Goal: Task Accomplishment & Management: Complete application form

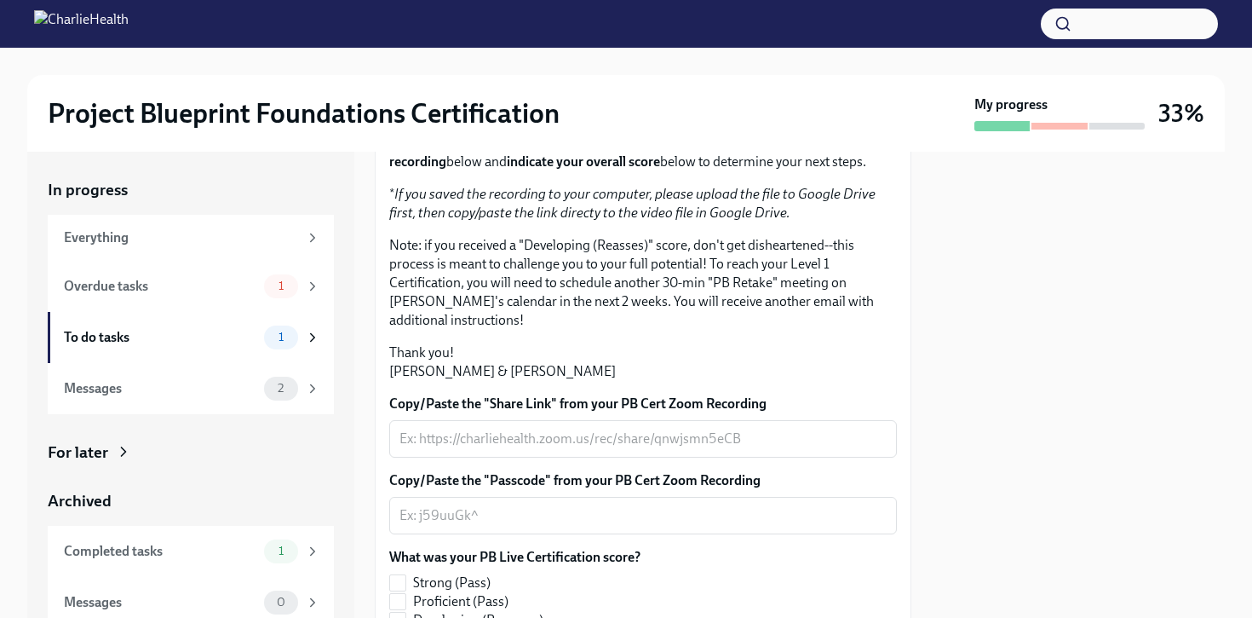
scroll to position [438, 0]
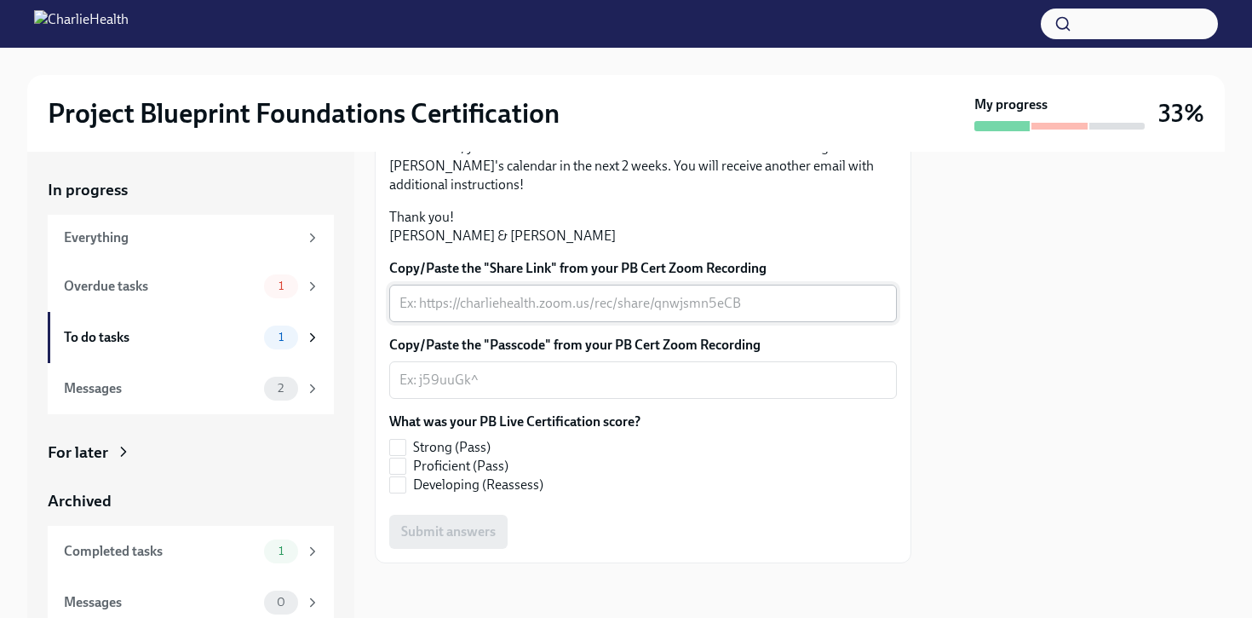
click at [670, 293] on textarea "Copy/Paste the "Share Link" from your PB Cert Zoom Recording" at bounding box center [643, 303] width 487 height 20
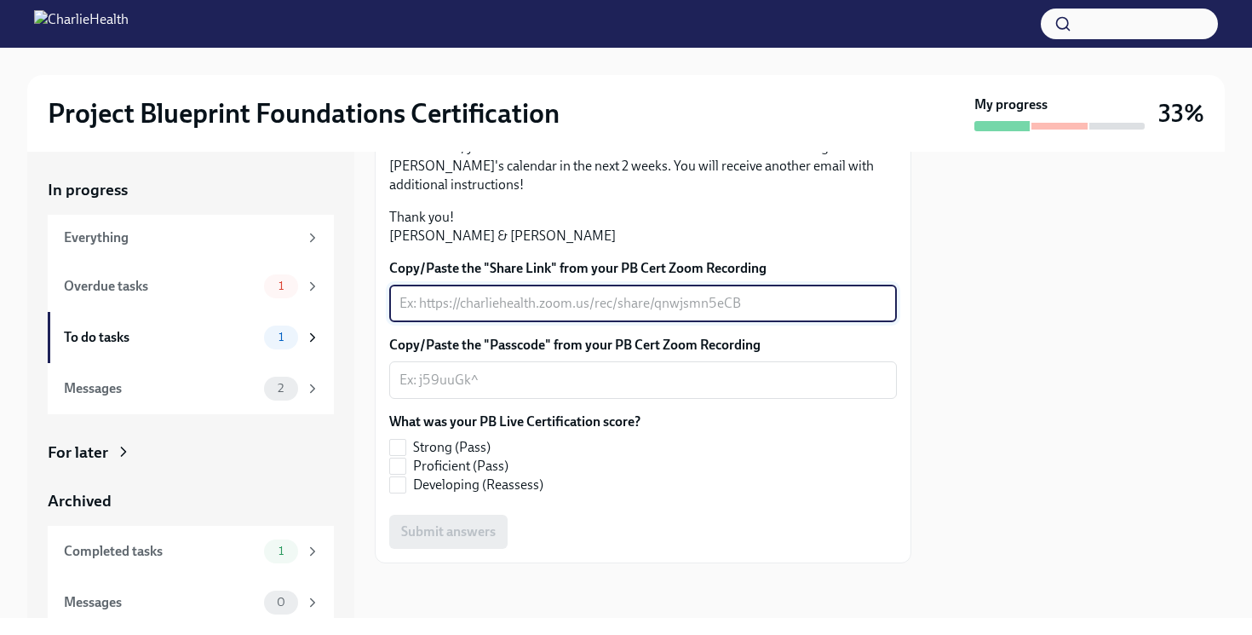
paste textarea "https://drive.google.com/file/d/1FD8YknJj_WLIDzFikYKwXQmIfXjKkAou/view?usp=shar…"
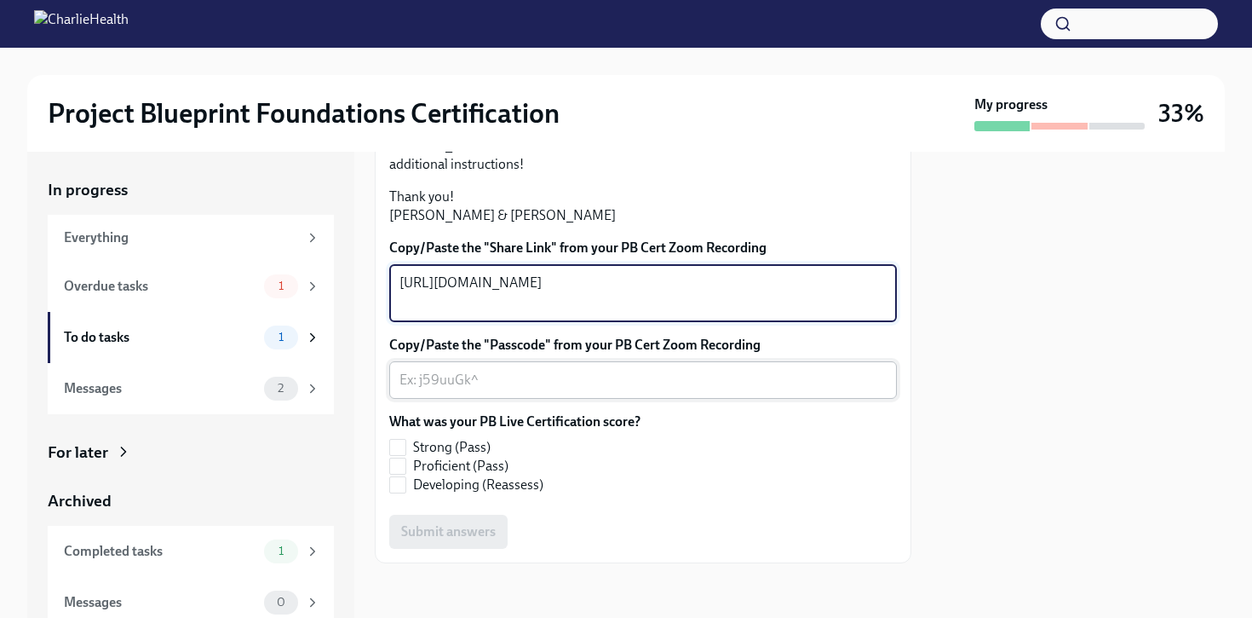
type textarea "https://drive.google.com/file/d/1FD8YknJj_WLIDzFikYKwXQmIfXjKkAou/view?usp=shar…"
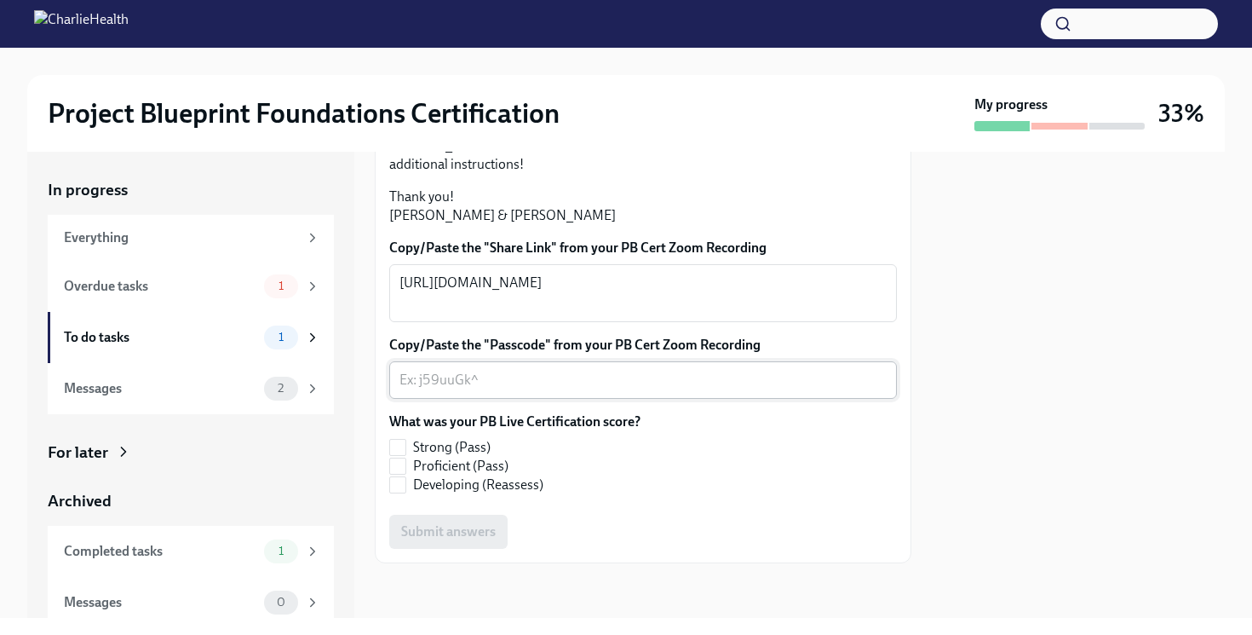
click at [653, 399] on div "x ​" at bounding box center [643, 379] width 508 height 37
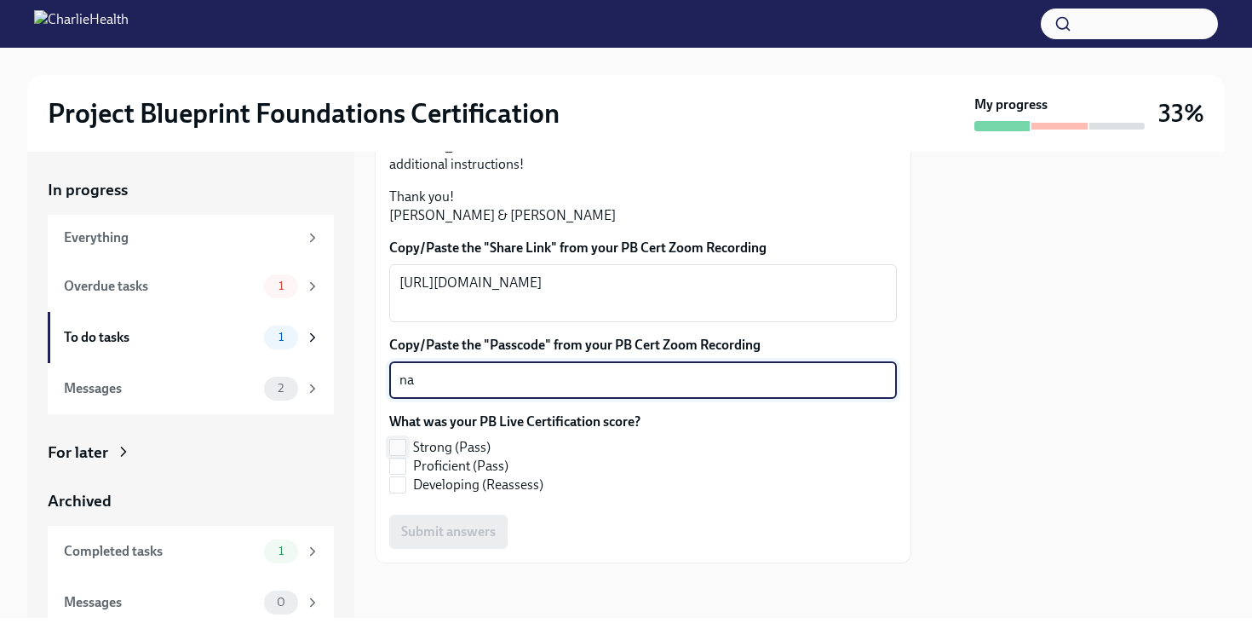
type textarea "na"
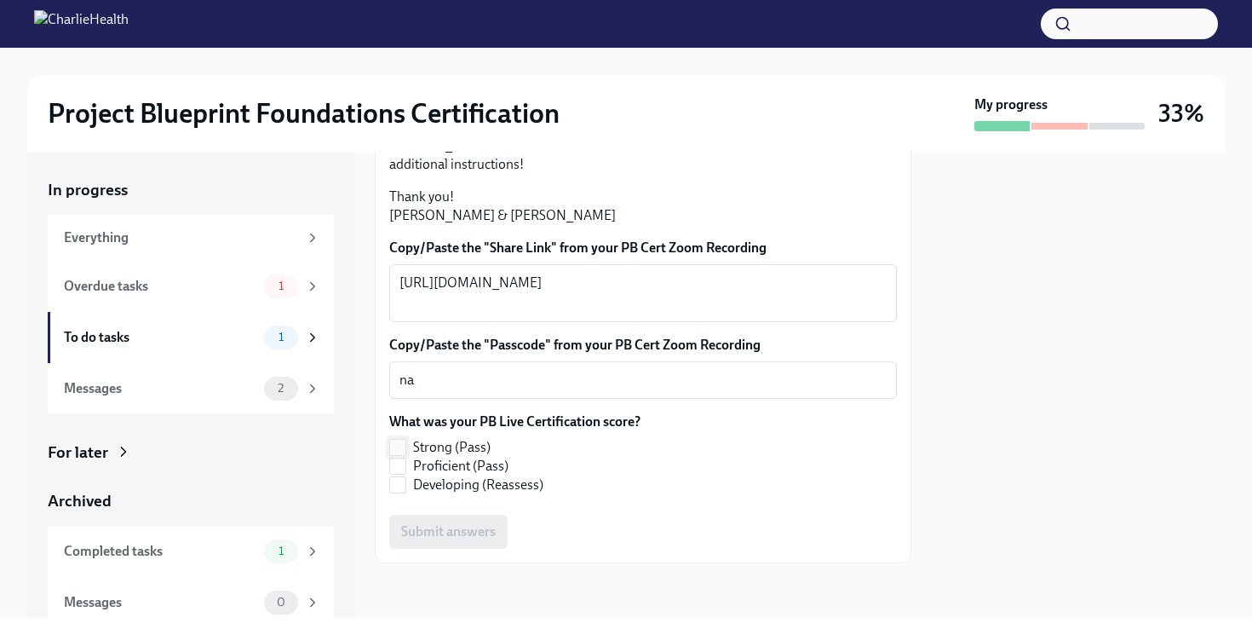
click at [469, 457] on span "Strong (Pass)" at bounding box center [452, 447] width 78 height 19
click at [405, 455] on input "Strong (Pass)" at bounding box center [397, 447] width 15 height 15
checkbox input "true"
click at [470, 540] on span "Submit answers" at bounding box center [448, 531] width 95 height 17
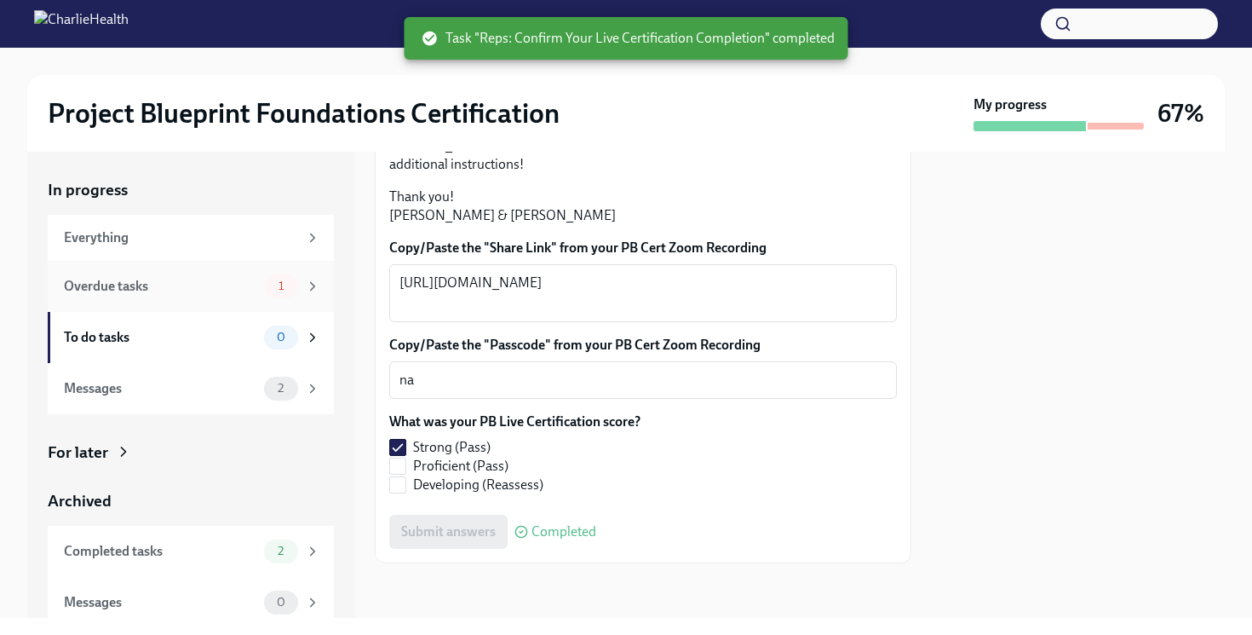
scroll to position [10, 0]
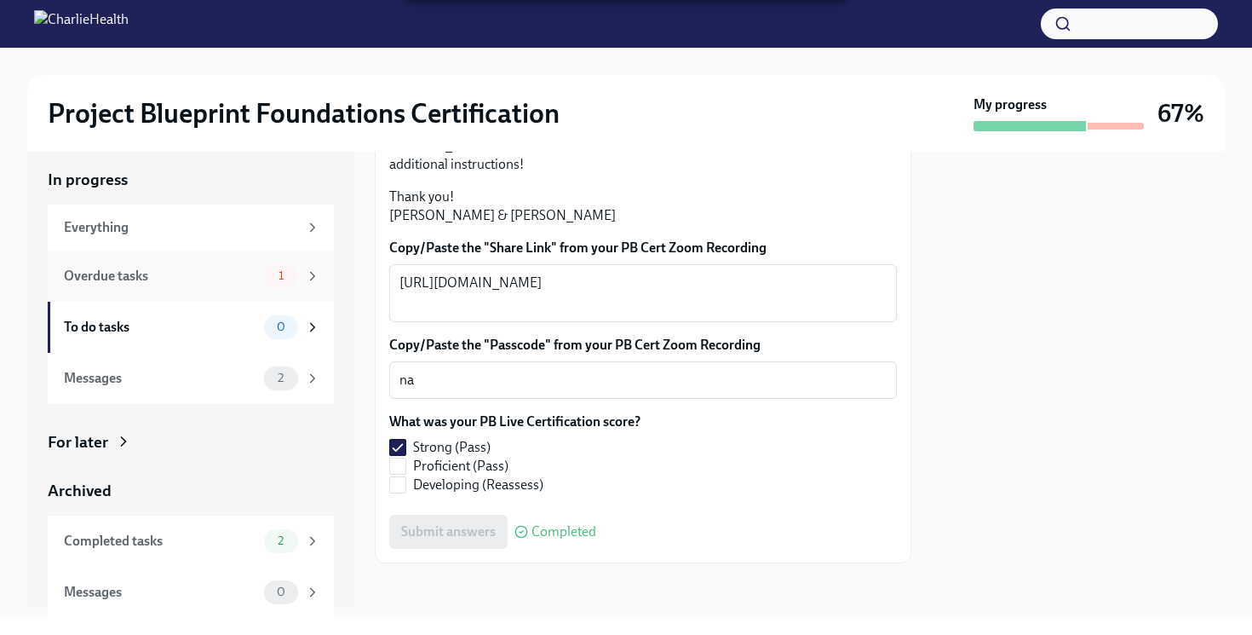
click at [283, 265] on div "1" at bounding box center [281, 276] width 34 height 24
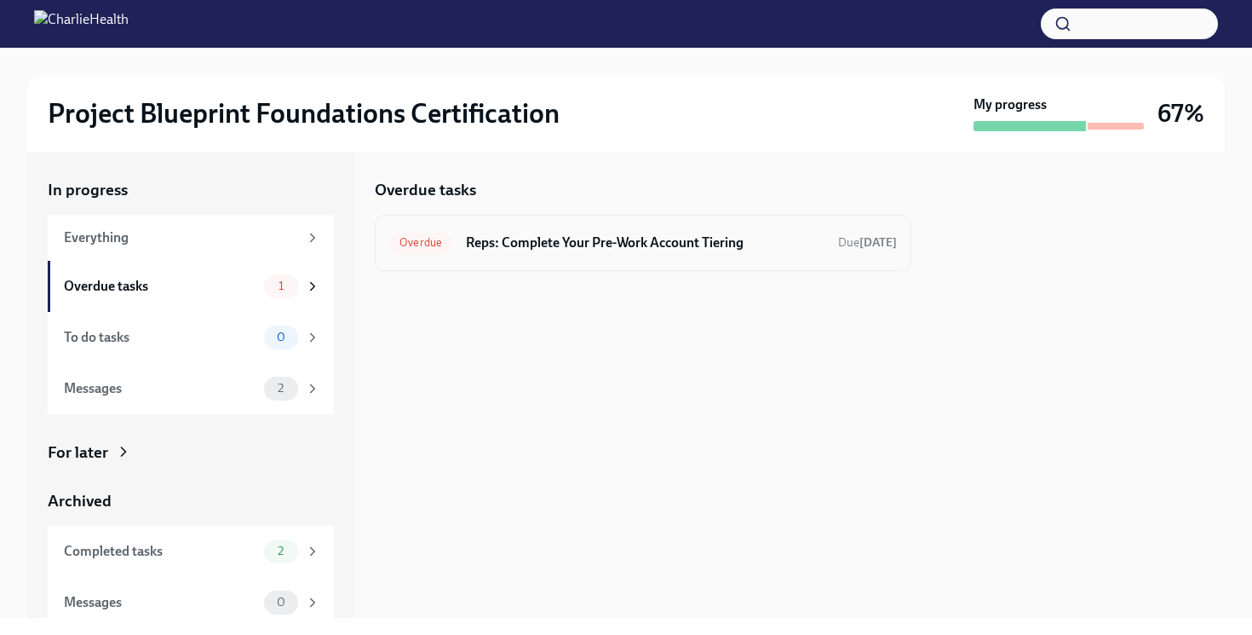
click at [593, 257] on div "Overdue Reps: Complete Your Pre-Work Account Tiering Due Sep 8th" at bounding box center [643, 243] width 537 height 56
click at [603, 232] on div "Overdue Reps: Complete Your Pre-Work Account Tiering Due Sep 8th" at bounding box center [643, 242] width 508 height 27
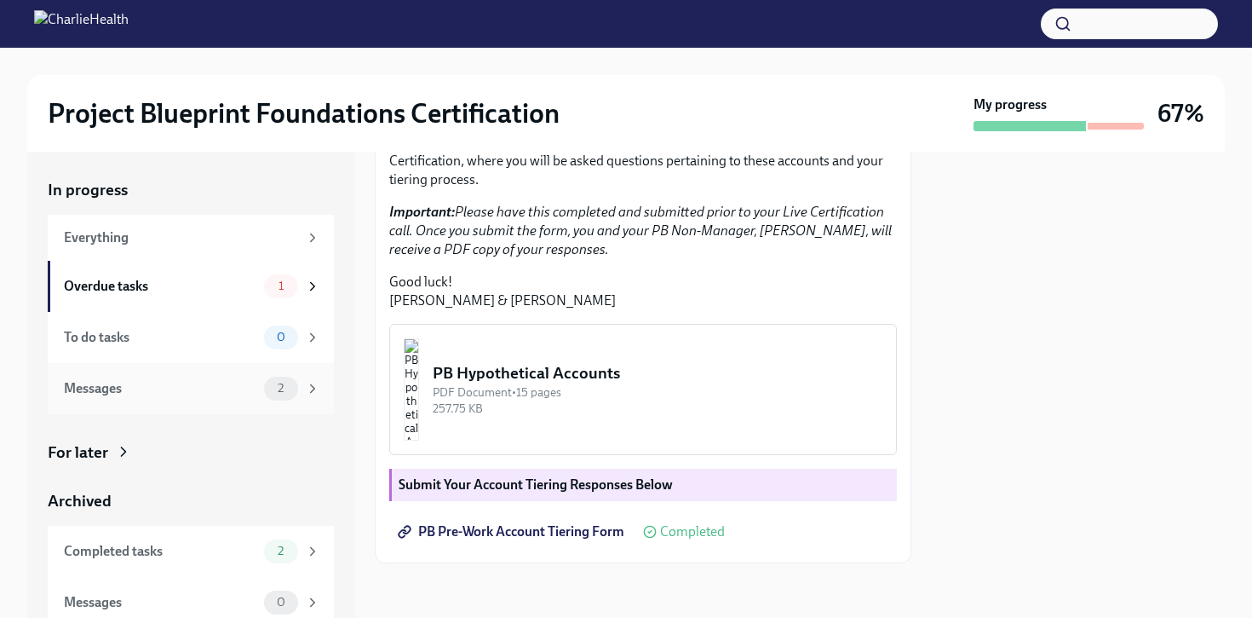
click at [232, 411] on div "Messages 2" at bounding box center [191, 388] width 286 height 51
